Goal: Task Accomplishment & Management: Complete application form

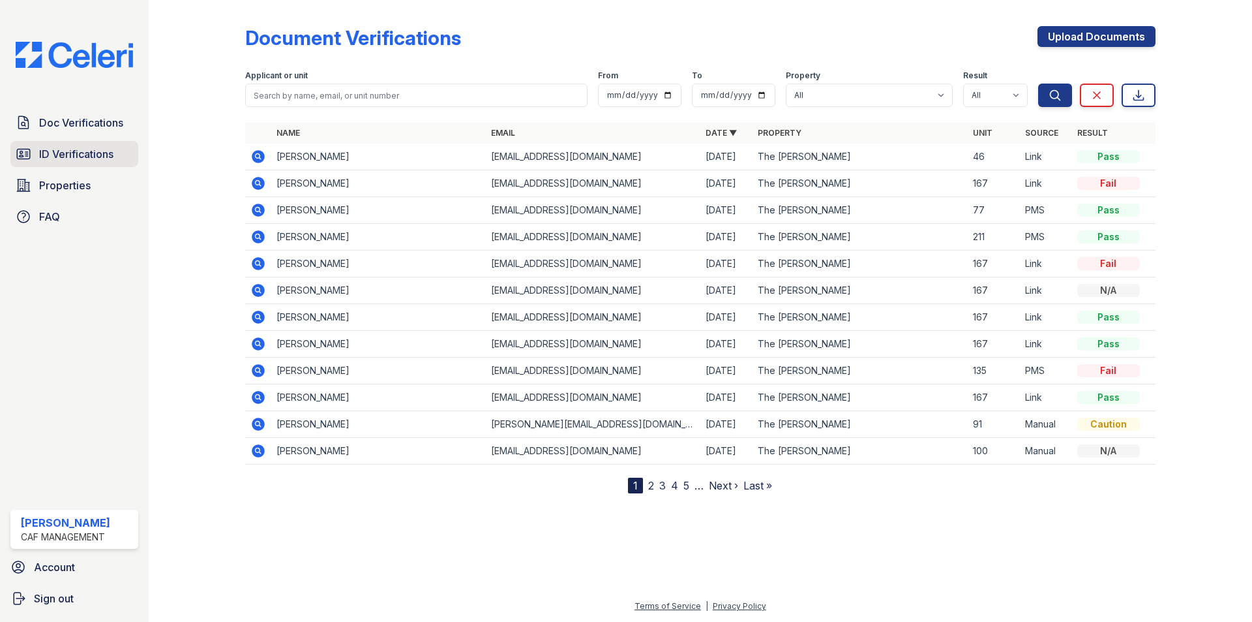
click at [73, 151] on span "ID Verifications" at bounding box center [76, 154] width 74 height 16
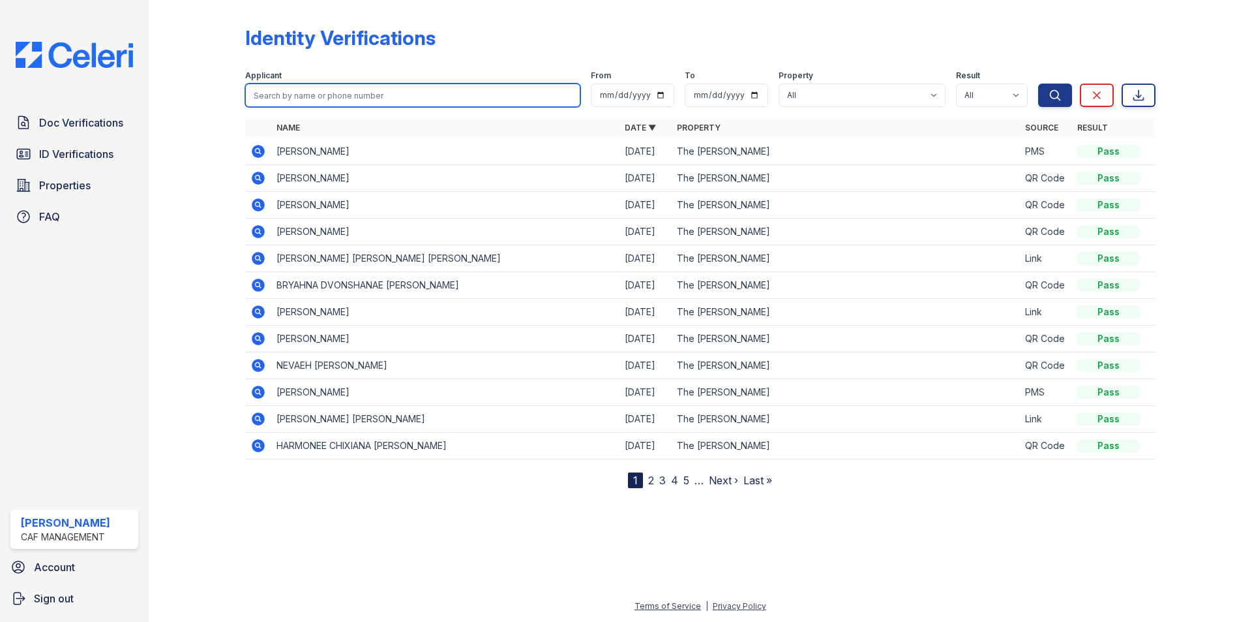
click at [322, 106] on input "search" at bounding box center [412, 94] width 335 height 23
type input "CRISTIAN"
click at [1038, 83] on button "Search" at bounding box center [1055, 94] width 34 height 23
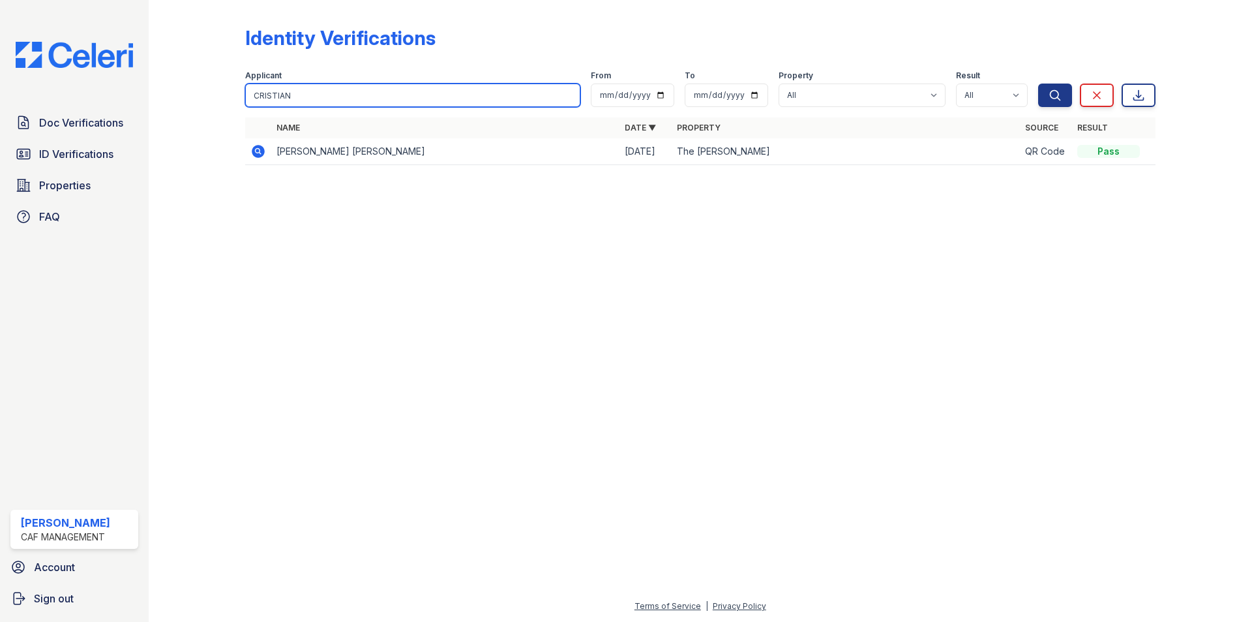
click at [324, 106] on input "CRISTIAN" at bounding box center [412, 94] width 335 height 23
type input "[DEMOGRAPHIC_DATA]"
click at [1038, 83] on button "Search" at bounding box center [1055, 94] width 34 height 23
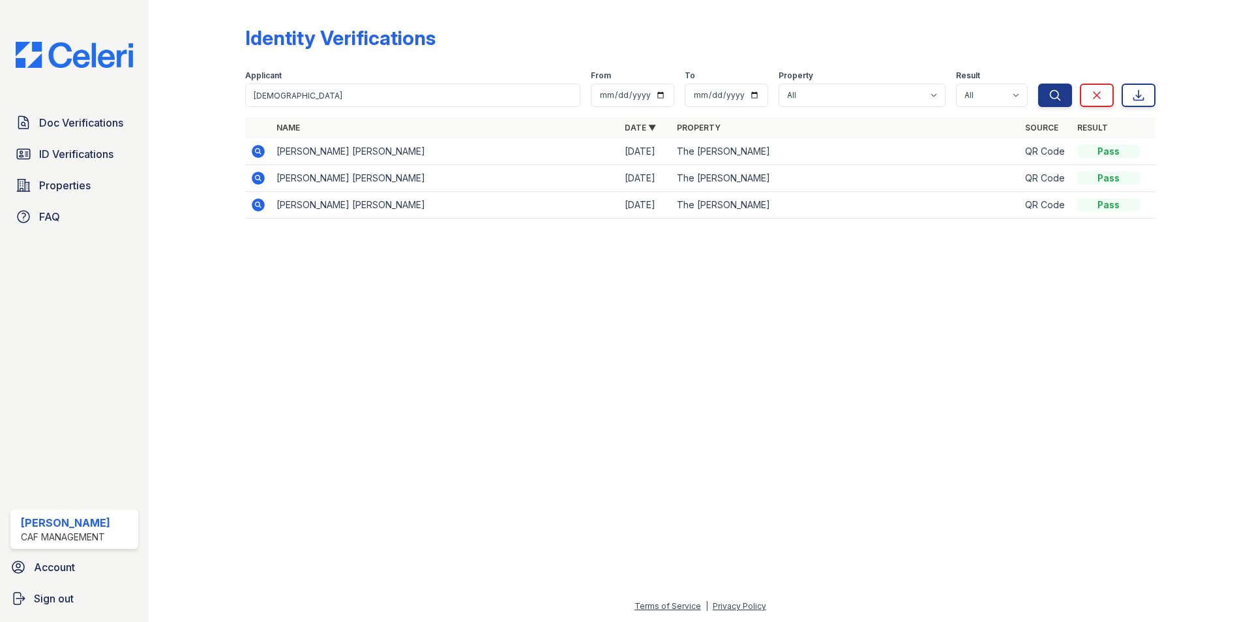
click at [257, 153] on icon at bounding box center [258, 151] width 13 height 13
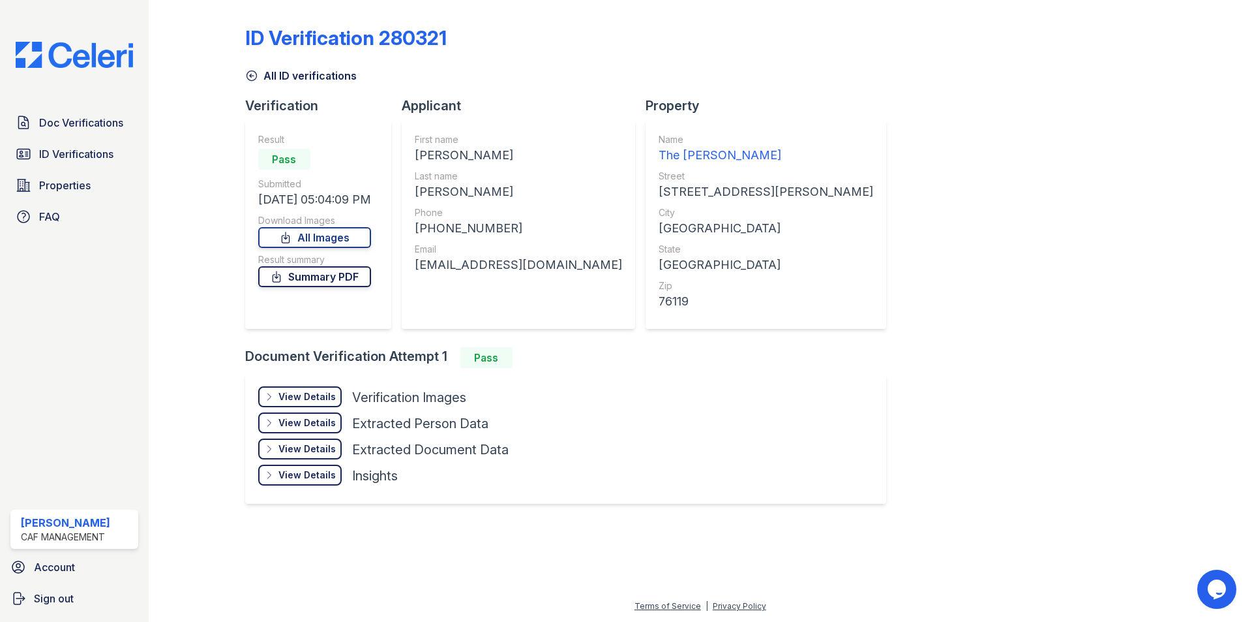
click at [332, 267] on link "Summary PDF" at bounding box center [314, 276] width 113 height 21
drag, startPoint x: 310, startPoint y: 67, endPoint x: 301, endPoint y: 77, distance: 13.9
click at [310, 67] on div "All ID verifications" at bounding box center [700, 71] width 911 height 23
click at [300, 78] on link "All ID verifications" at bounding box center [301, 76] width 112 height 16
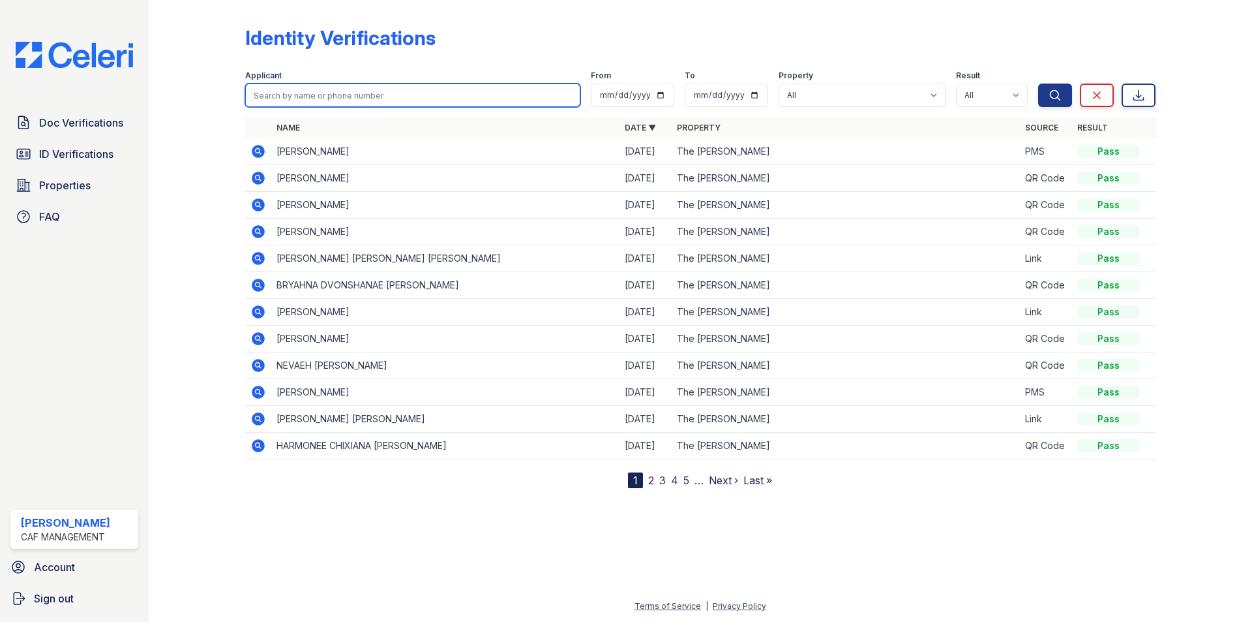
click at [361, 95] on input "search" at bounding box center [412, 94] width 335 height 23
type input "[PERSON_NAME]"
click at [1038, 83] on button "Search" at bounding box center [1055, 94] width 34 height 23
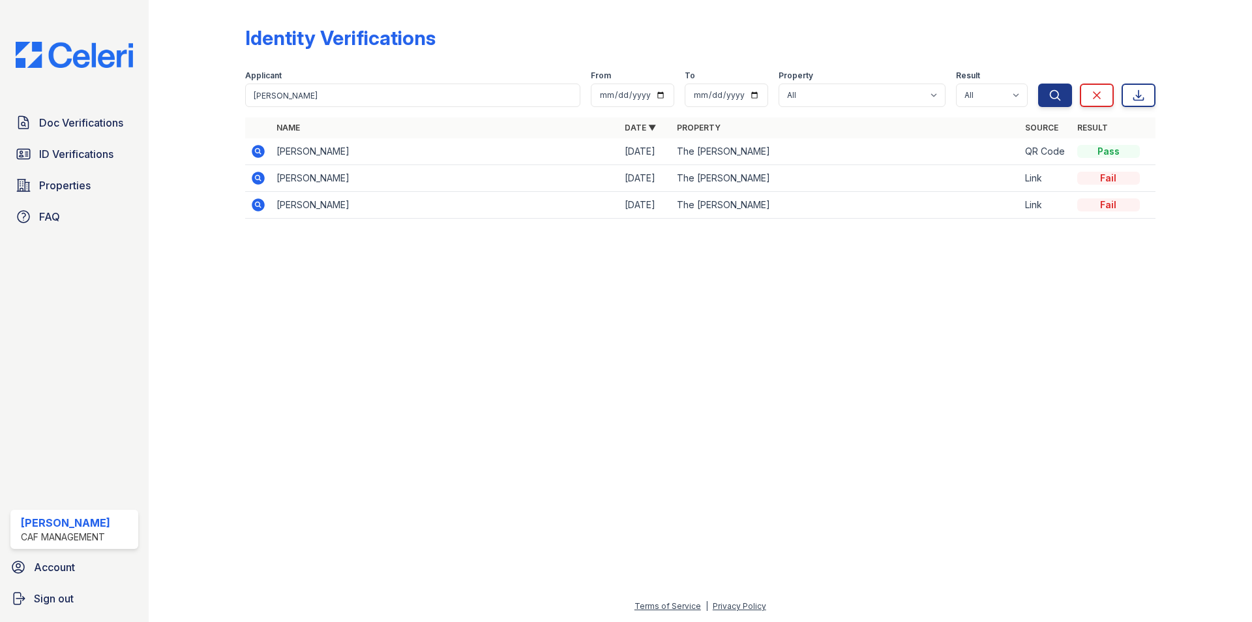
click at [271, 157] on td "[PERSON_NAME]" at bounding box center [445, 151] width 348 height 27
click at [252, 149] on icon at bounding box center [258, 152] width 16 height 16
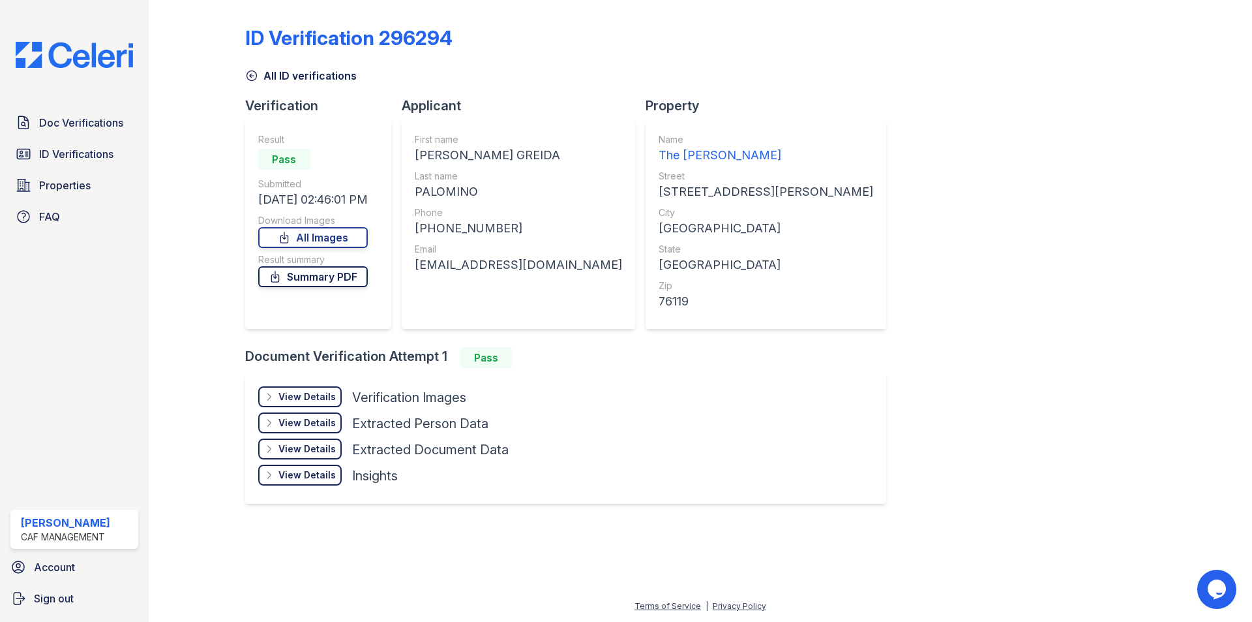
click at [333, 279] on link "Summary PDF" at bounding box center [313, 276] width 110 height 21
click at [334, 387] on div "View Details Details" at bounding box center [299, 396] width 83 height 21
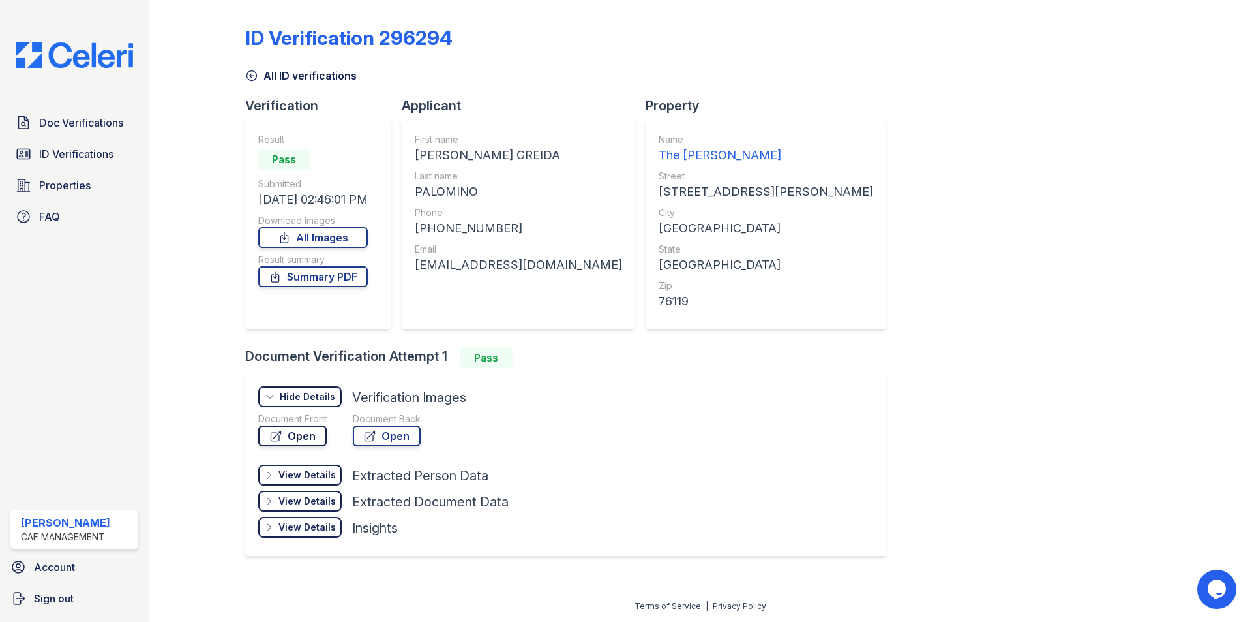
click at [312, 429] on link "Open" at bounding box center [292, 435] width 68 height 21
click at [289, 81] on link "All ID verifications" at bounding box center [301, 76] width 112 height 16
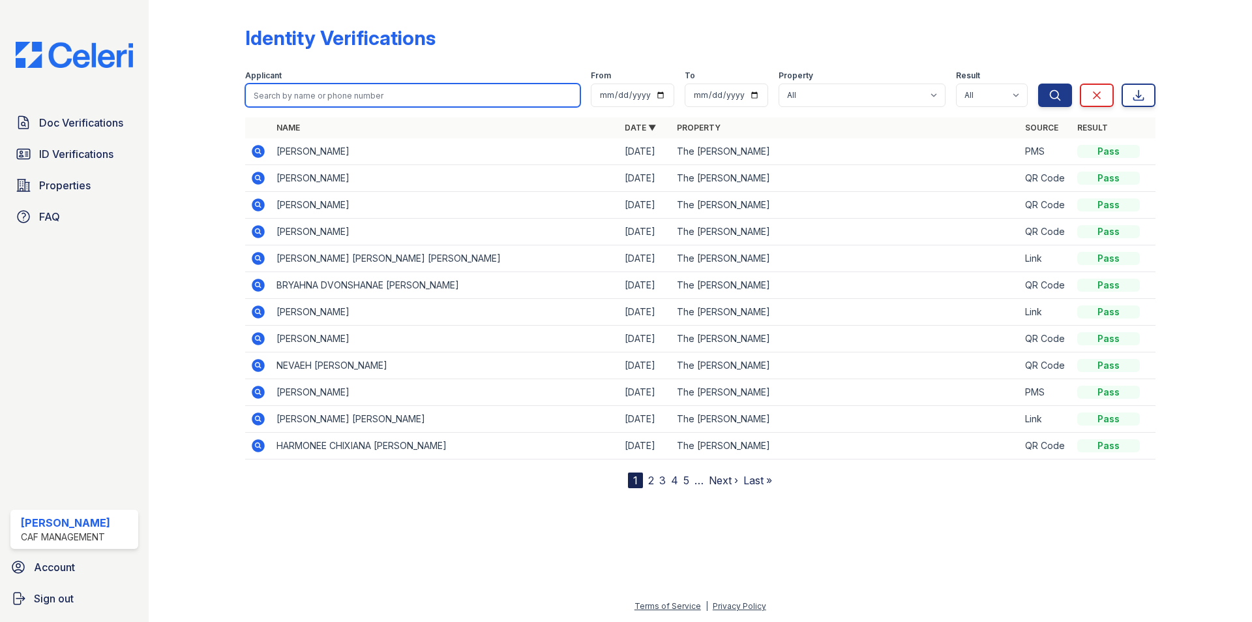
click at [351, 100] on input "search" at bounding box center [412, 94] width 335 height 23
type input "CHRISTIAN"
click at [1038, 83] on button "Search" at bounding box center [1055, 94] width 34 height 23
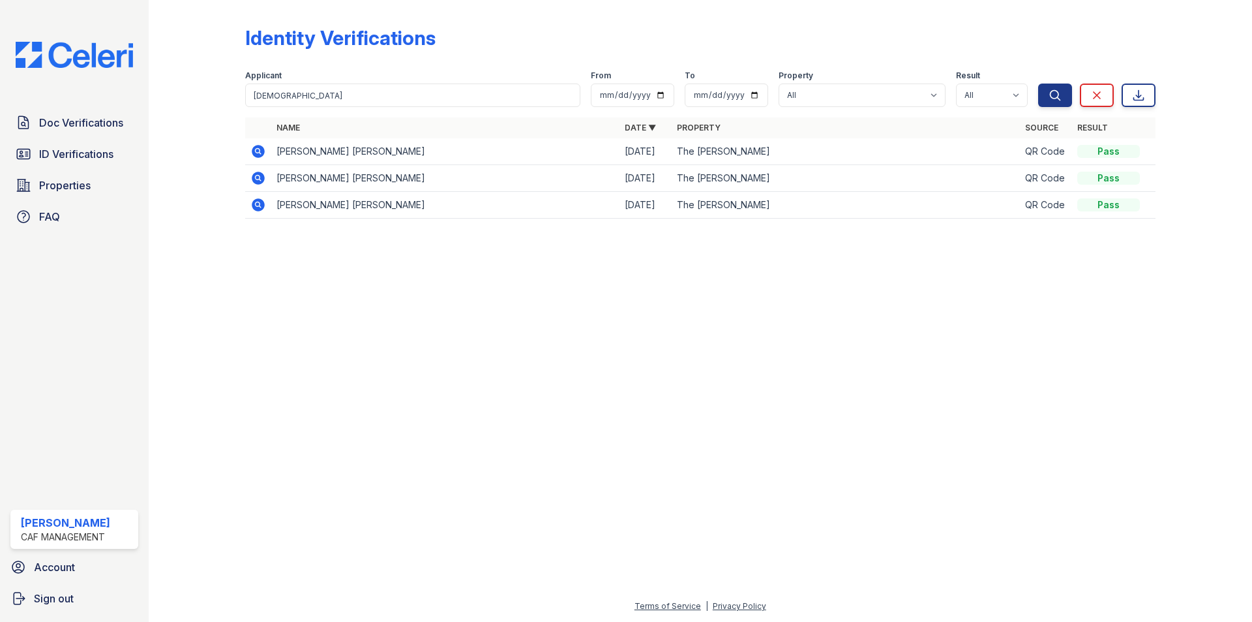
click at [260, 153] on icon at bounding box center [258, 152] width 16 height 16
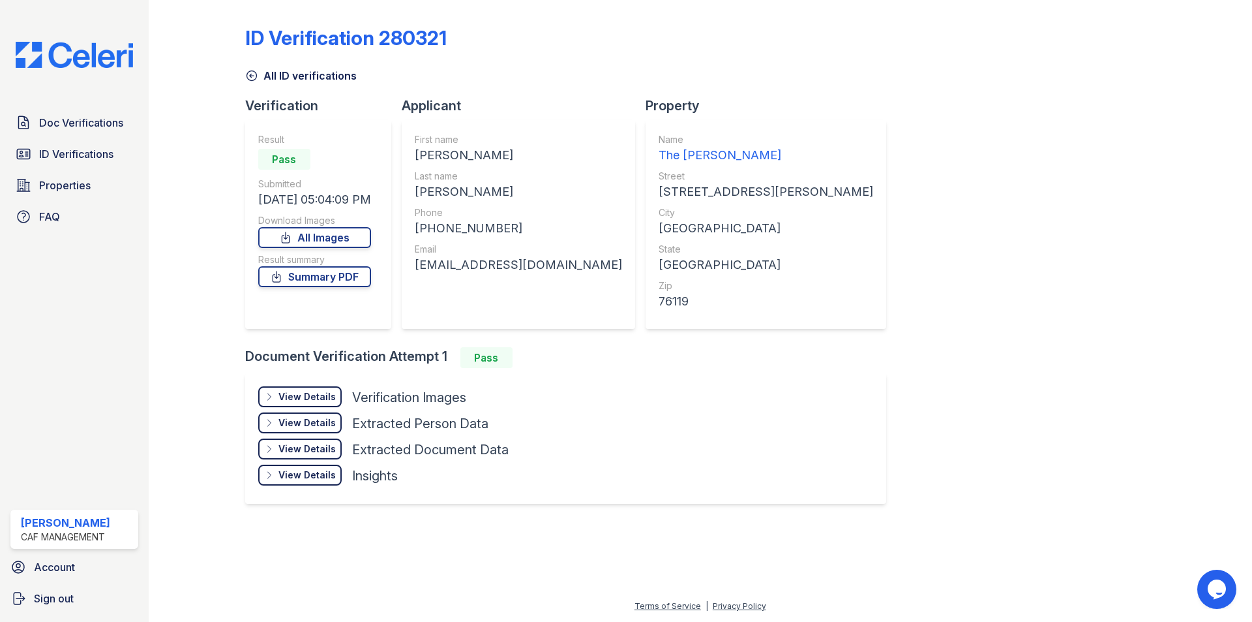
click at [330, 391] on div "View Details" at bounding box center [307, 396] width 57 height 13
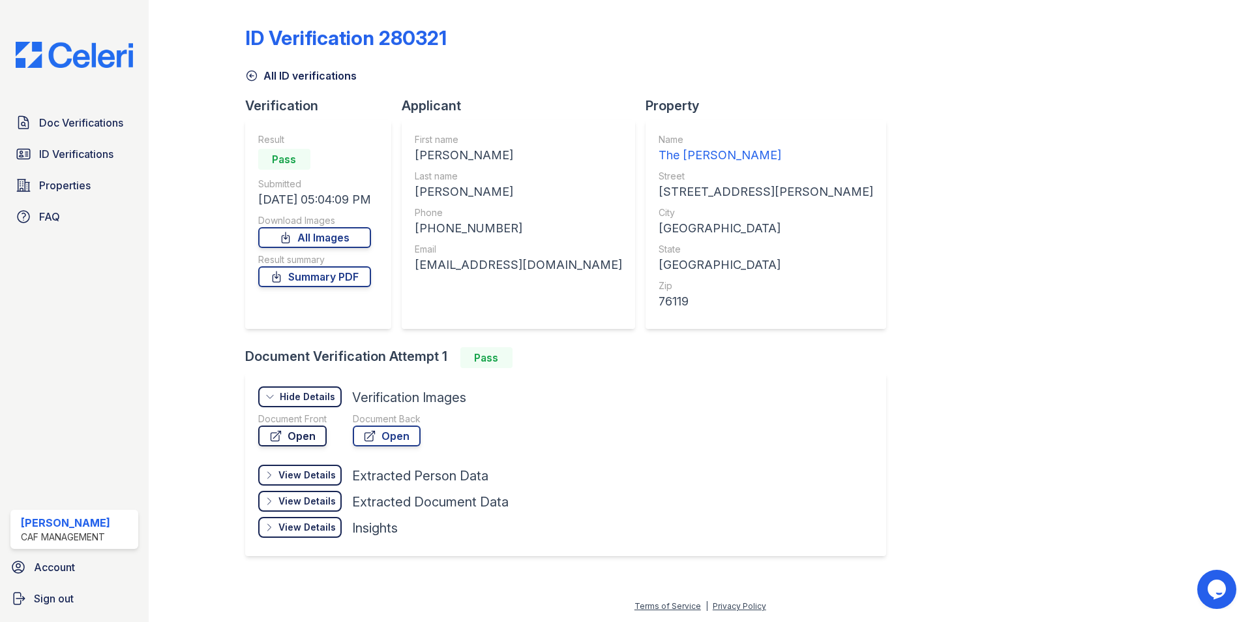
click at [308, 446] on link "Open" at bounding box center [292, 435] width 68 height 21
click at [72, 125] on span "Doc Verifications" at bounding box center [81, 123] width 84 height 16
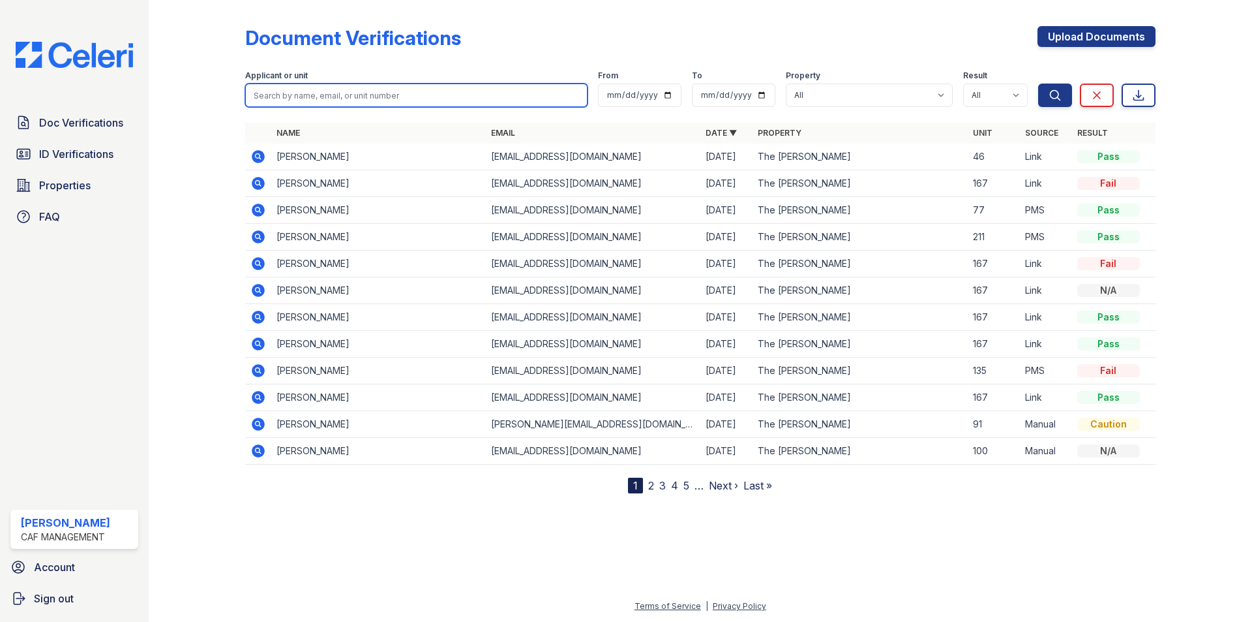
click at [294, 103] on input "search" at bounding box center [416, 94] width 342 height 23
type input "[DEMOGRAPHIC_DATA]"
click at [1038, 83] on button "Search" at bounding box center [1055, 94] width 34 height 23
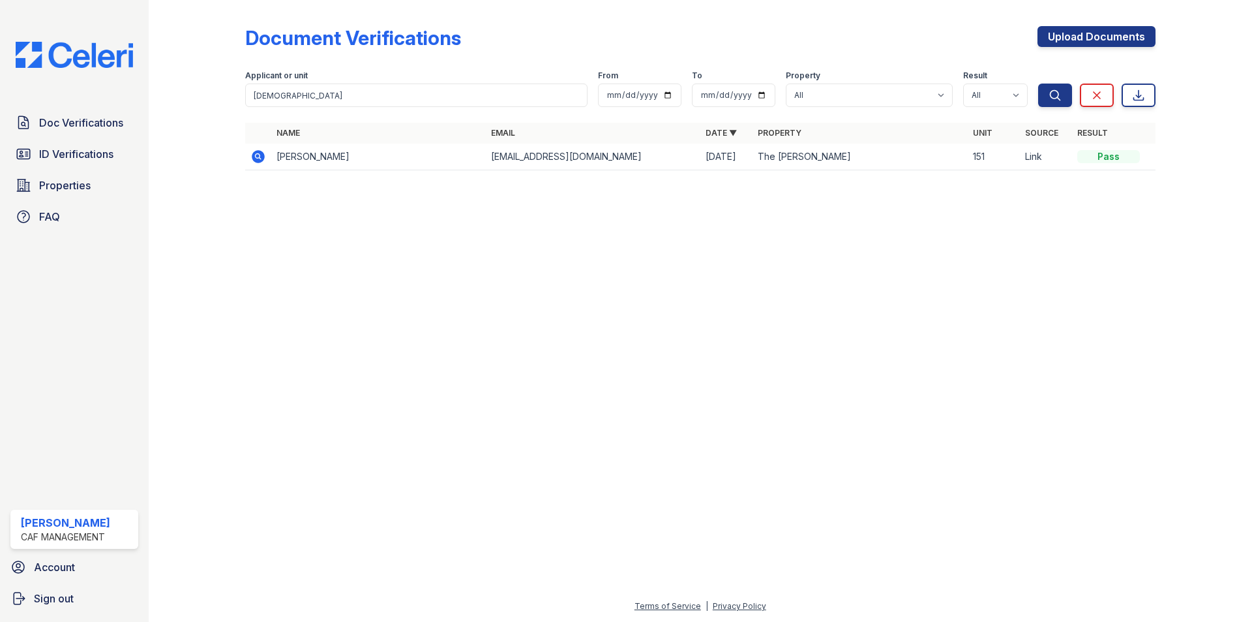
click at [774, 434] on div at bounding box center [701, 401] width 1062 height 394
click at [119, 118] on span "Doc Verifications" at bounding box center [81, 123] width 84 height 16
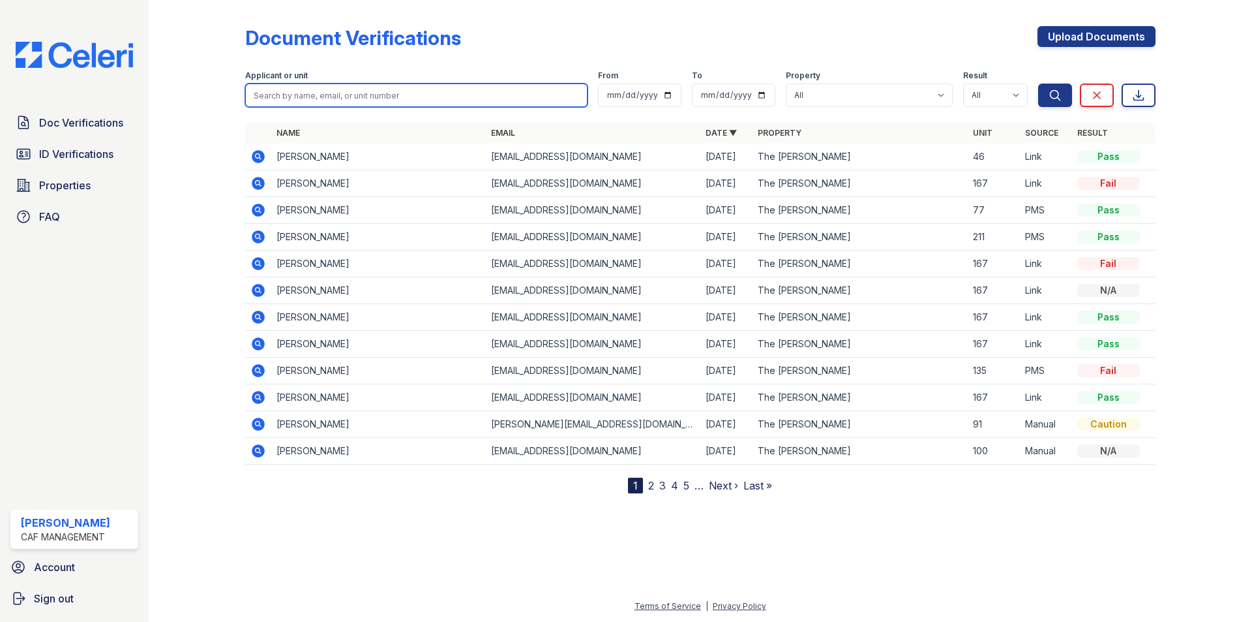
click at [426, 97] on input "search" at bounding box center [416, 94] width 342 height 23
type input "[DEMOGRAPHIC_DATA]"
click at [1038, 83] on button "Search" at bounding box center [1055, 94] width 34 height 23
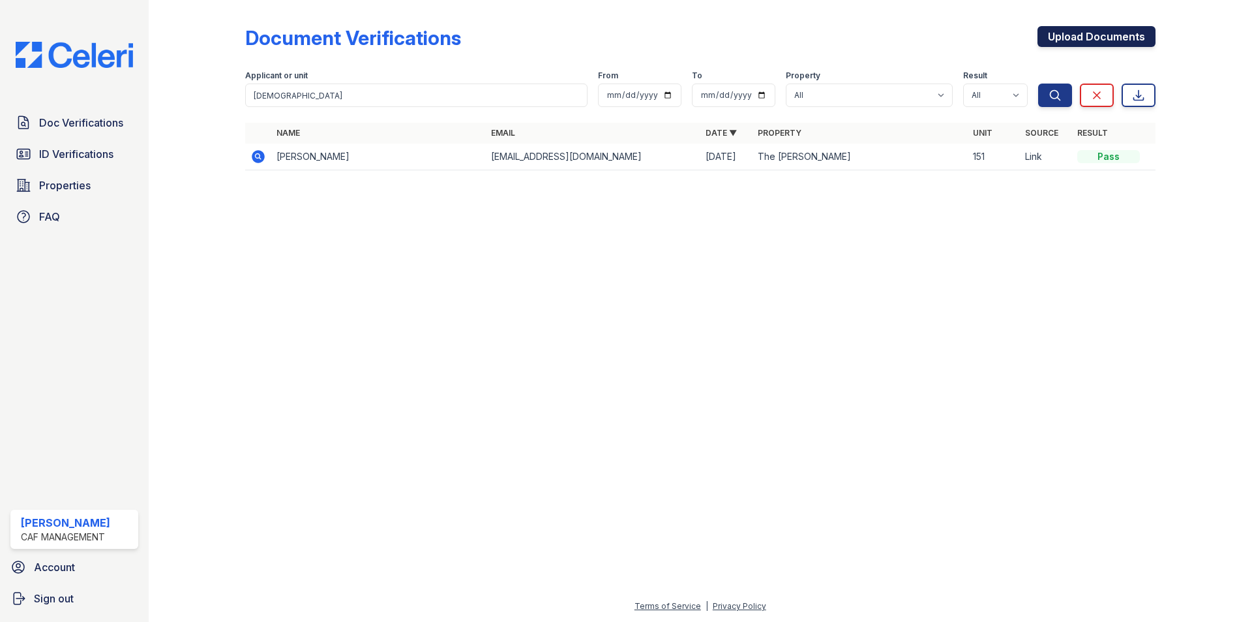
click at [1129, 33] on link "Upload Documents" at bounding box center [1097, 36] width 118 height 21
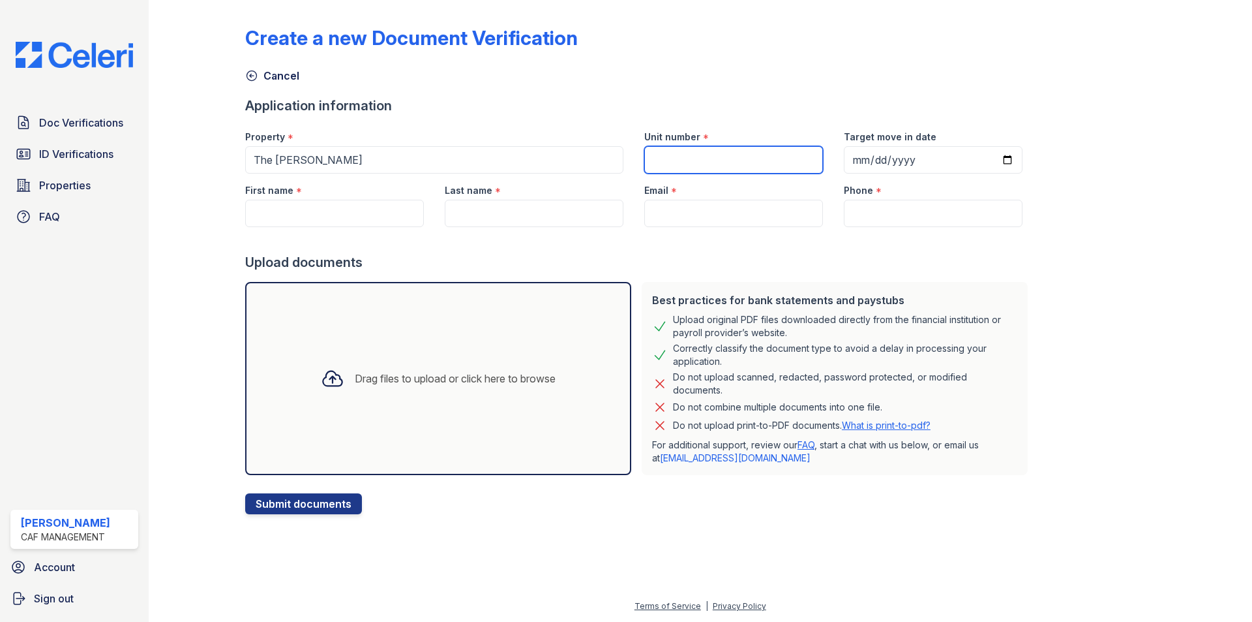
click at [661, 153] on input "Unit number" at bounding box center [733, 159] width 179 height 27
type input "100"
type input "2025-09-08"
type input "c"
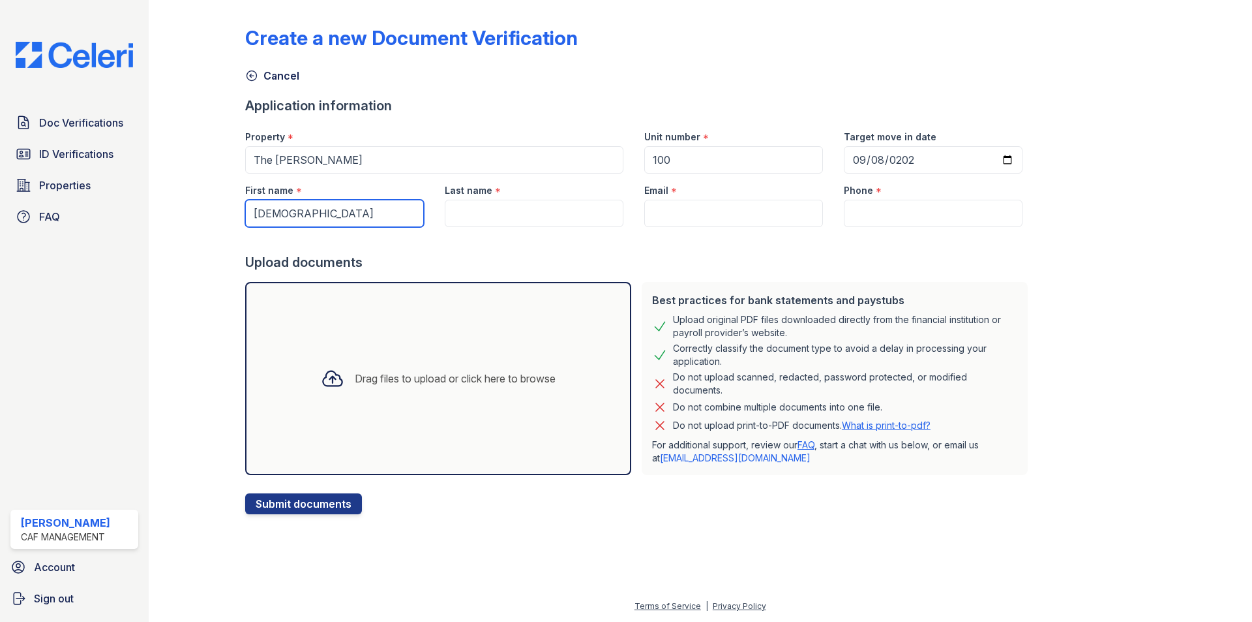
type input "Christian"
type input "Hernandez"
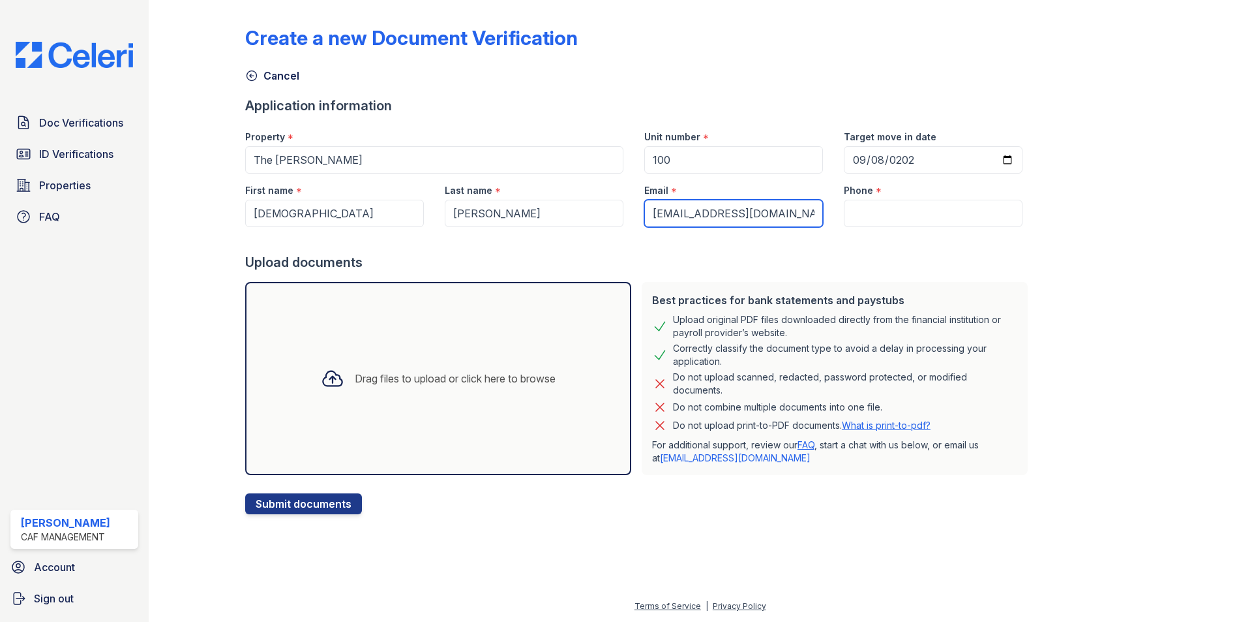
scroll to position [0, 1]
type input "christianhernandez@icloud.com"
click at [82, 110] on link "Doc Verifications" at bounding box center [74, 123] width 128 height 26
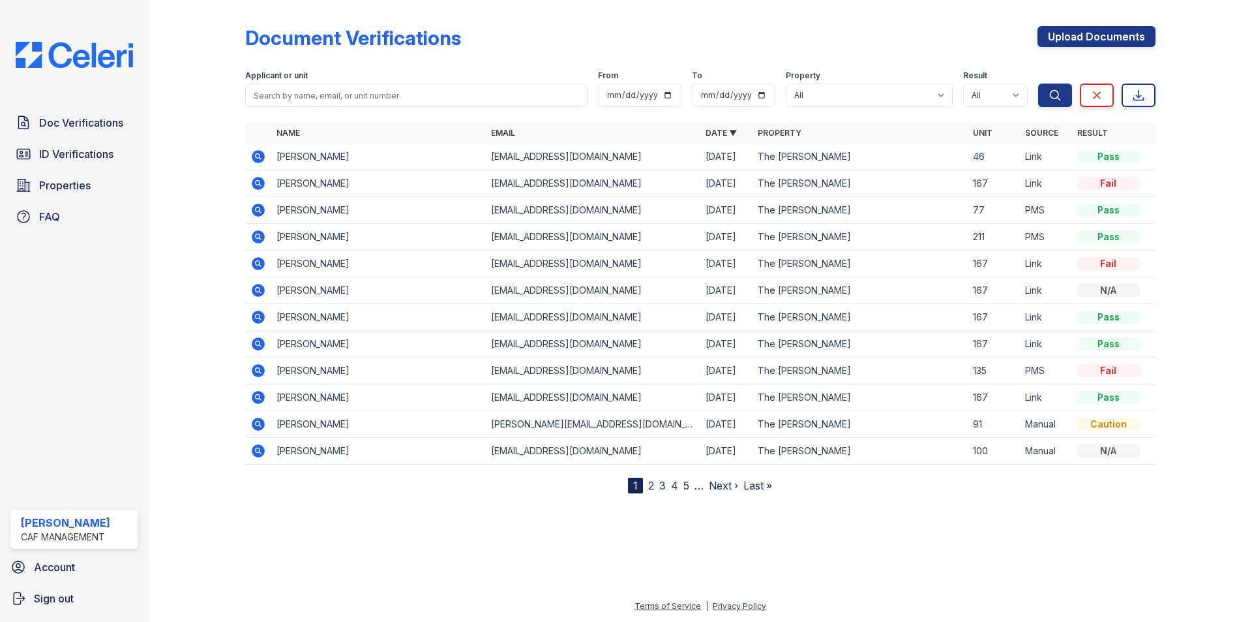
click at [443, 112] on div at bounding box center [700, 114] width 911 height 5
click at [414, 85] on input "search" at bounding box center [416, 94] width 342 height 23
type input "alma"
click at [1038, 83] on button "Search" at bounding box center [1055, 94] width 34 height 23
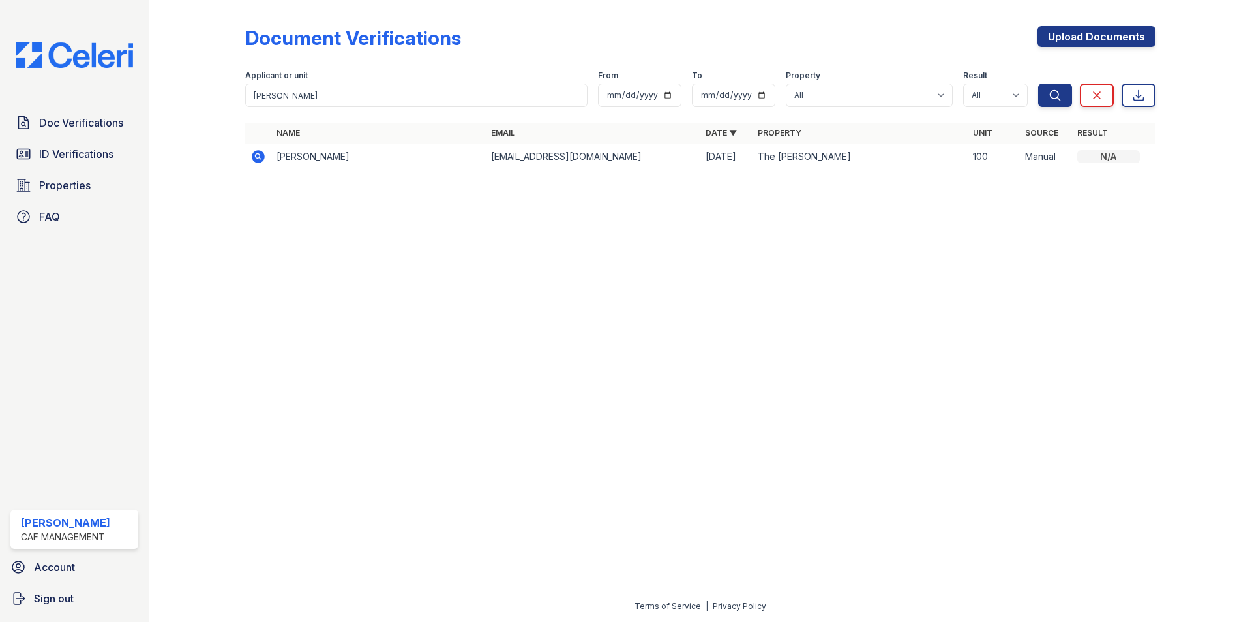
click at [262, 147] on td at bounding box center [258, 157] width 26 height 27
click at [257, 159] on icon at bounding box center [258, 156] width 13 height 13
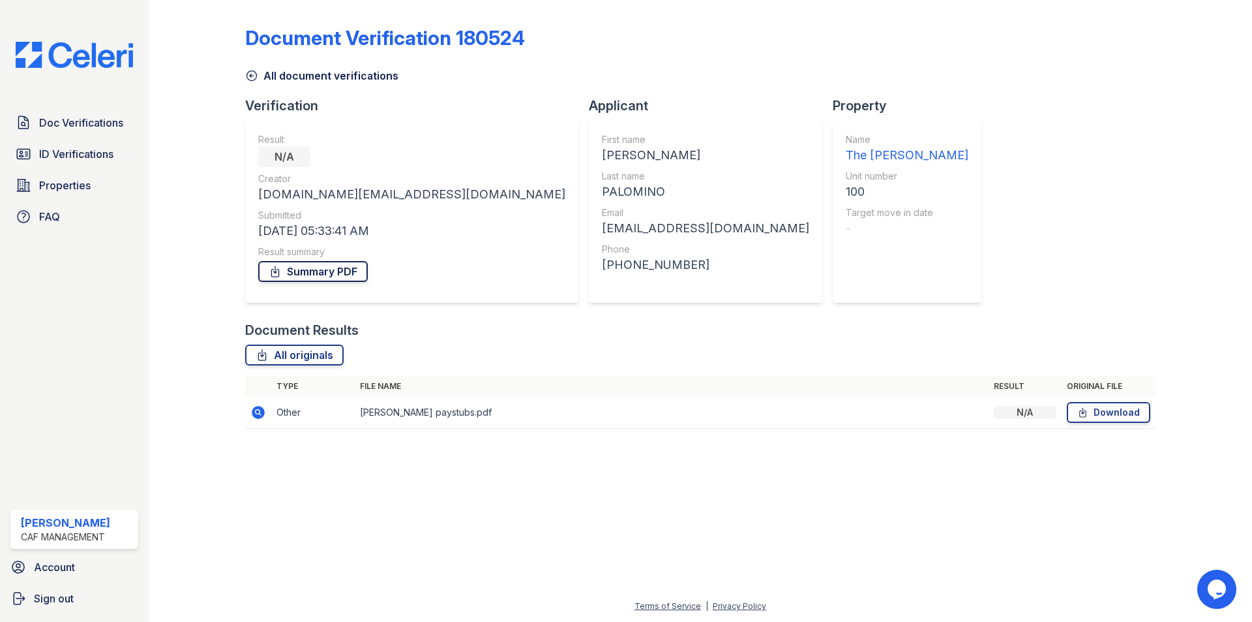
click at [331, 275] on link "Summary PDF" at bounding box center [313, 271] width 110 height 21
